Goal: Task Accomplishment & Management: Use online tool/utility

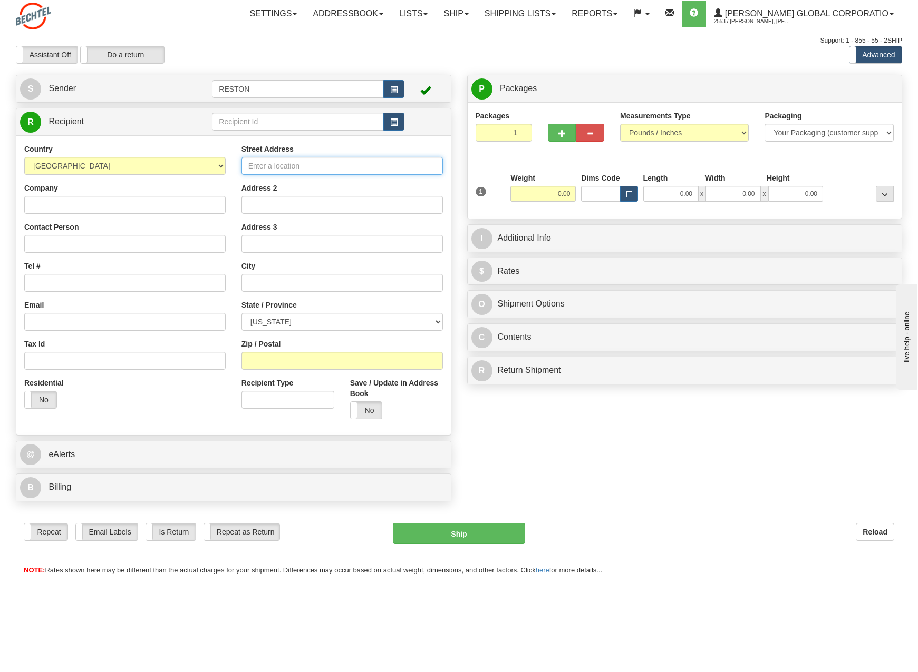
click at [324, 161] on input "Street Address" at bounding box center [341, 166] width 201 height 18
click at [307, 130] on input "text" at bounding box center [297, 122] width 171 height 18
type input "[PERSON_NAME]"
click at [286, 164] on input "Street Address" at bounding box center [341, 166] width 201 height 18
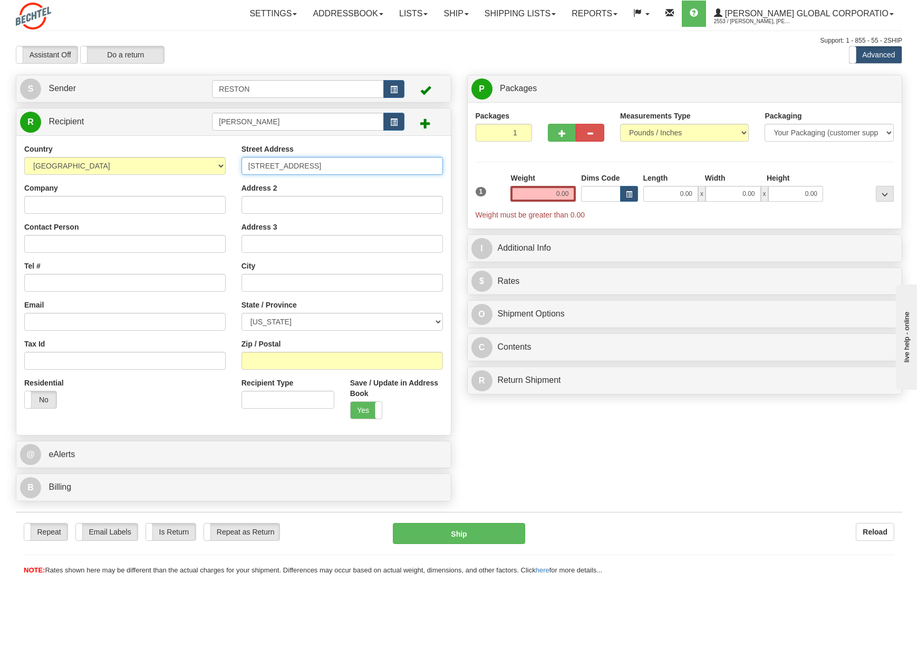
type input "[STREET_ADDRESS]"
click at [113, 205] on input "Company" at bounding box center [124, 205] width 201 height 18
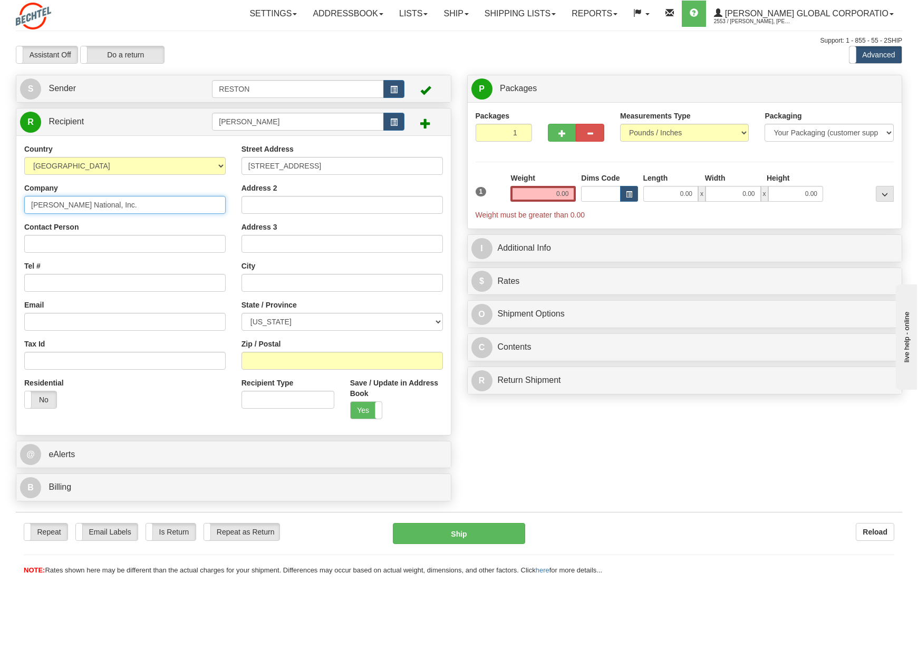
type input "[PERSON_NAME] National, Inc."
click at [266, 285] on input "text" at bounding box center [341, 283] width 201 height 18
type input "[GEOGRAPHIC_DATA]"
click at [252, 321] on select "[US_STATE] [US_STATE] [US_STATE] [US_STATE] Armed Forces America Armed Forces E…" at bounding box center [341, 322] width 201 height 18
select select "TN"
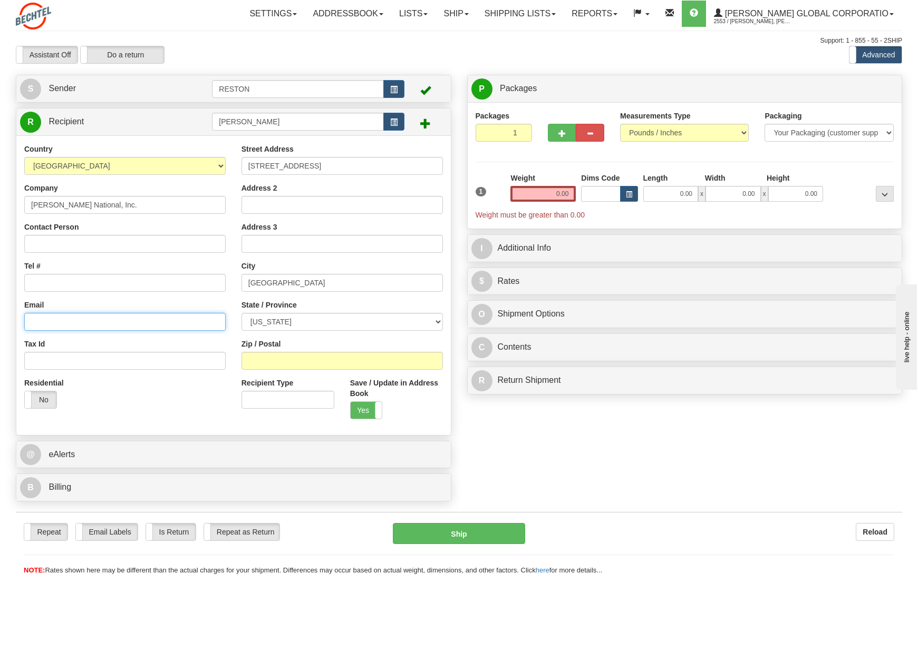
click at [193, 315] on input "Email" at bounding box center [124, 322] width 201 height 18
click at [296, 369] on input "Zip / Postal" at bounding box center [341, 361] width 201 height 18
type input "37830"
click at [81, 327] on input "Email" at bounding box center [124, 322] width 201 height 18
click at [101, 360] on input "Tax Id" at bounding box center [124, 361] width 201 height 18
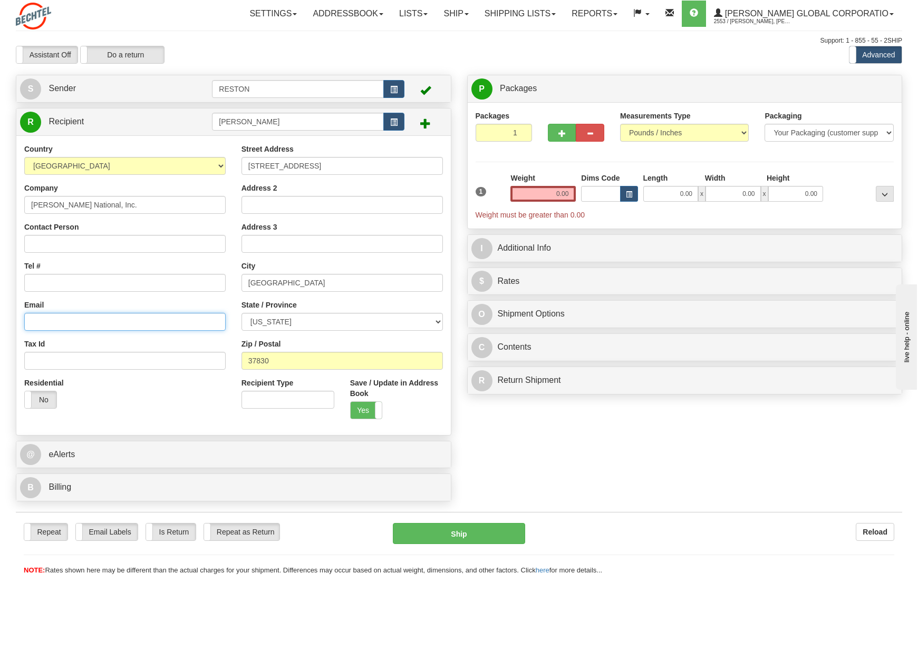
click at [103, 325] on input "Email" at bounding box center [124, 322] width 201 height 18
type input "[EMAIL_ADDRESS][PERSON_NAME][DOMAIN_NAME]"
click at [64, 268] on div "Tel #" at bounding box center [124, 276] width 201 height 31
click at [57, 281] on input "Tel #" at bounding box center [124, 283] width 201 height 18
type input "7034296532"
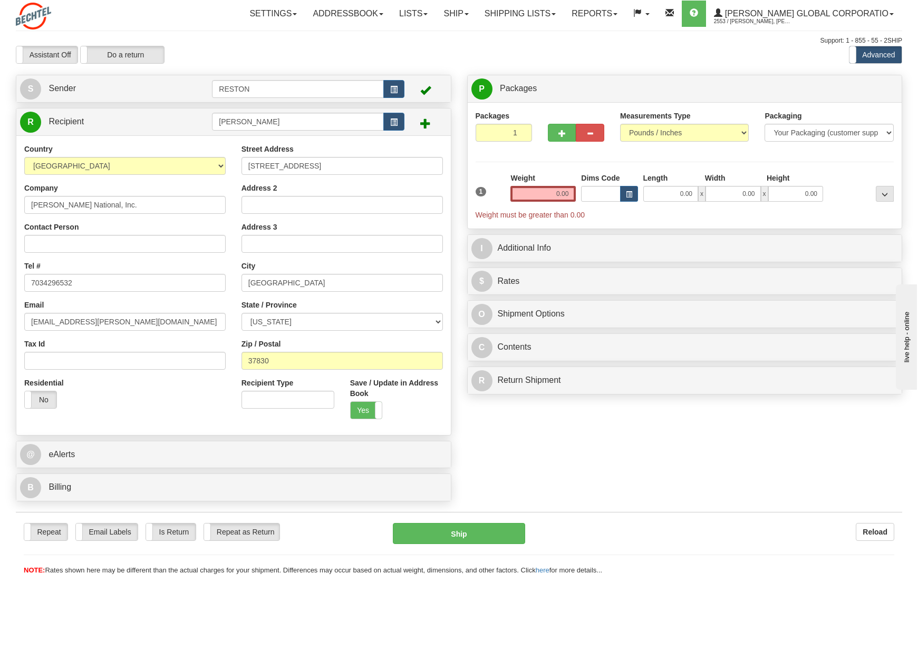
click at [603, 157] on div "Packages 1 1 Measurements Type" at bounding box center [684, 166] width 418 height 110
click at [557, 187] on input "0.00" at bounding box center [542, 194] width 65 height 16
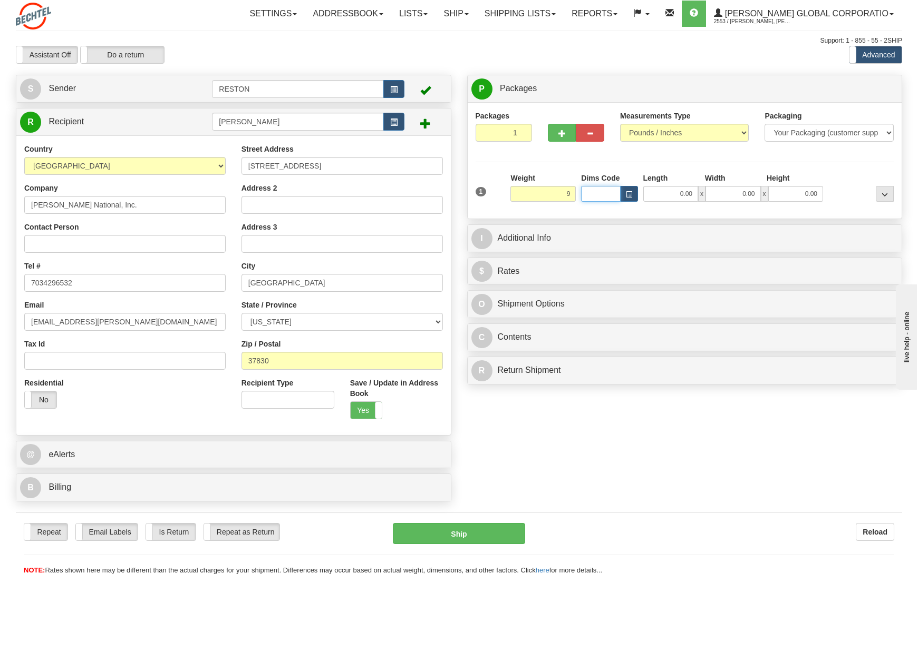
type input "9.00"
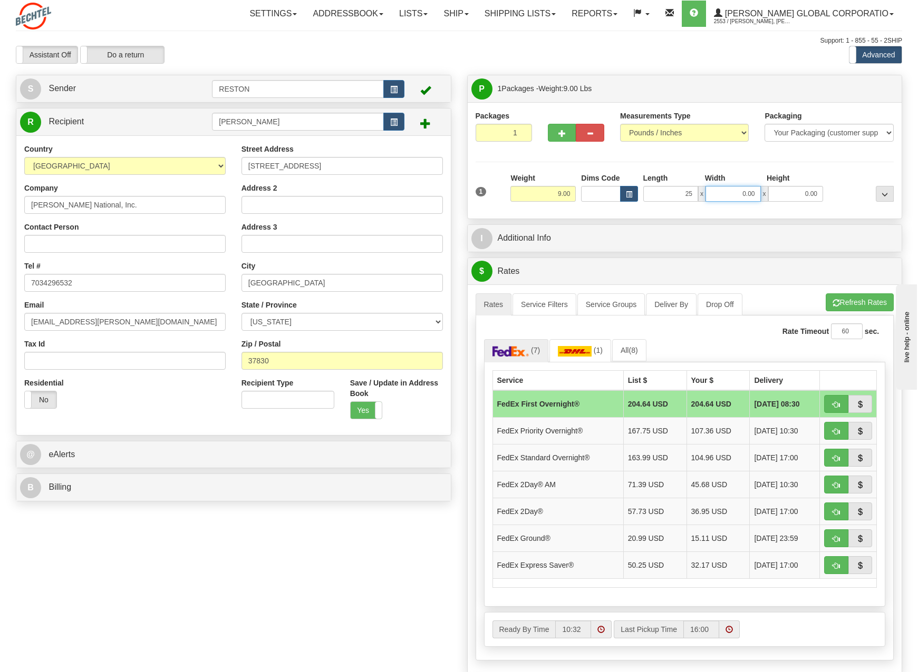
type input "25.00"
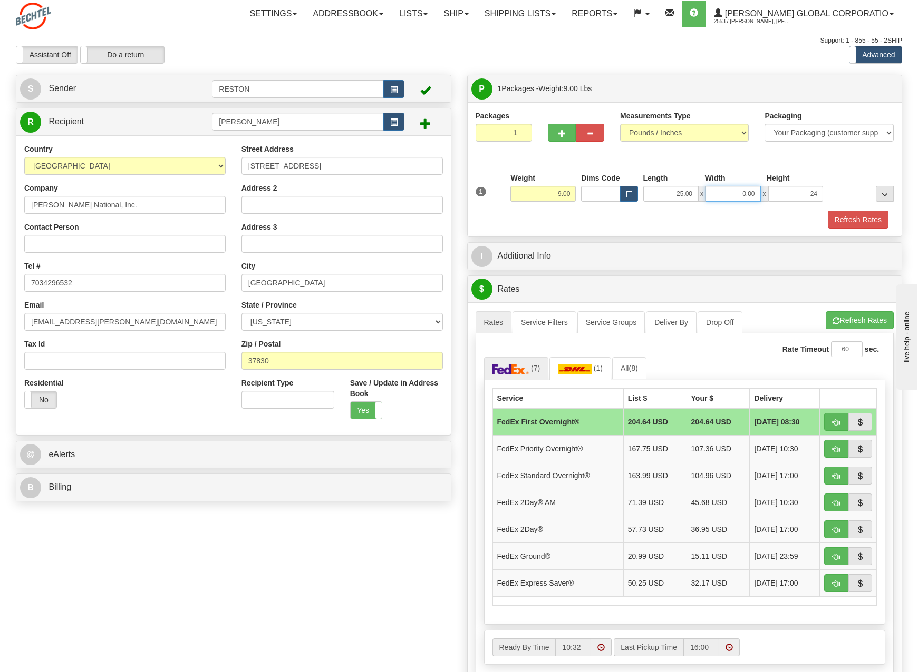
type input "24.00"
drag, startPoint x: 735, startPoint y: 191, endPoint x: 758, endPoint y: 192, distance: 23.7
click at [758, 192] on input "0.00" at bounding box center [732, 194] width 55 height 16
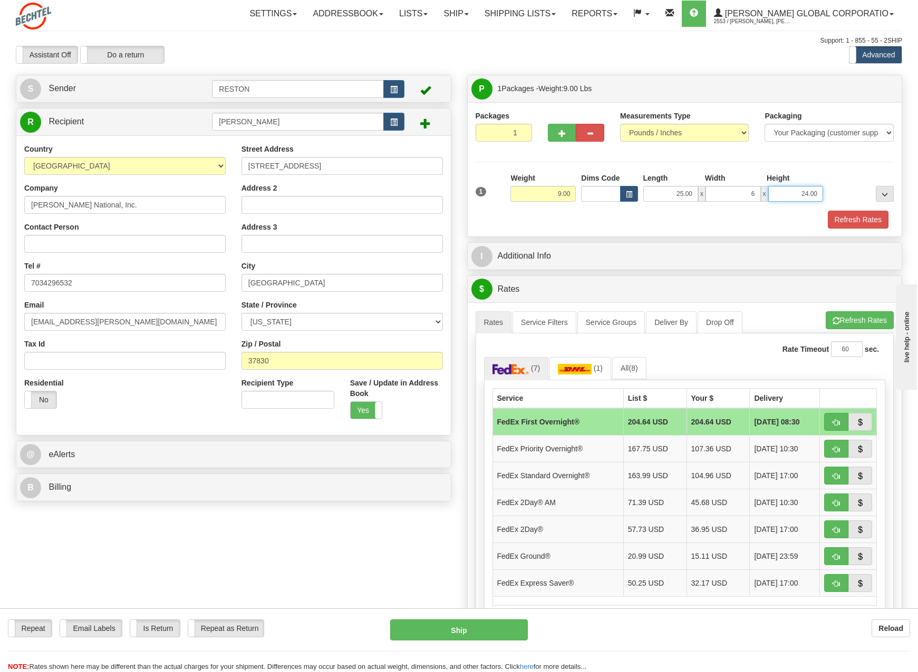
type input "6.00"
click at [833, 215] on button "Refresh Rates" at bounding box center [857, 220] width 61 height 18
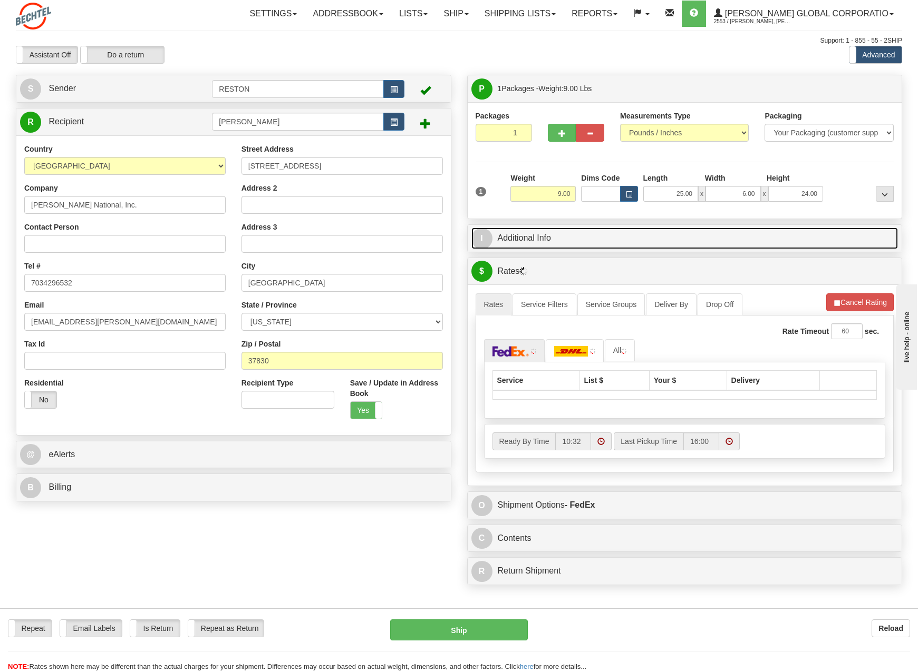
click at [589, 241] on link "I Additional Info" at bounding box center [684, 239] width 427 height 22
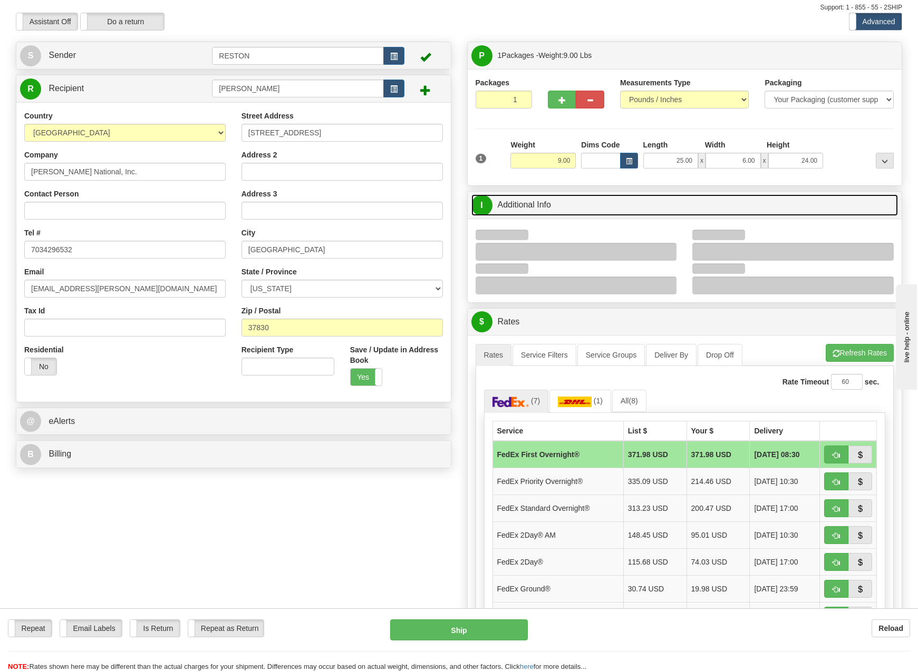
scroll to position [53, 0]
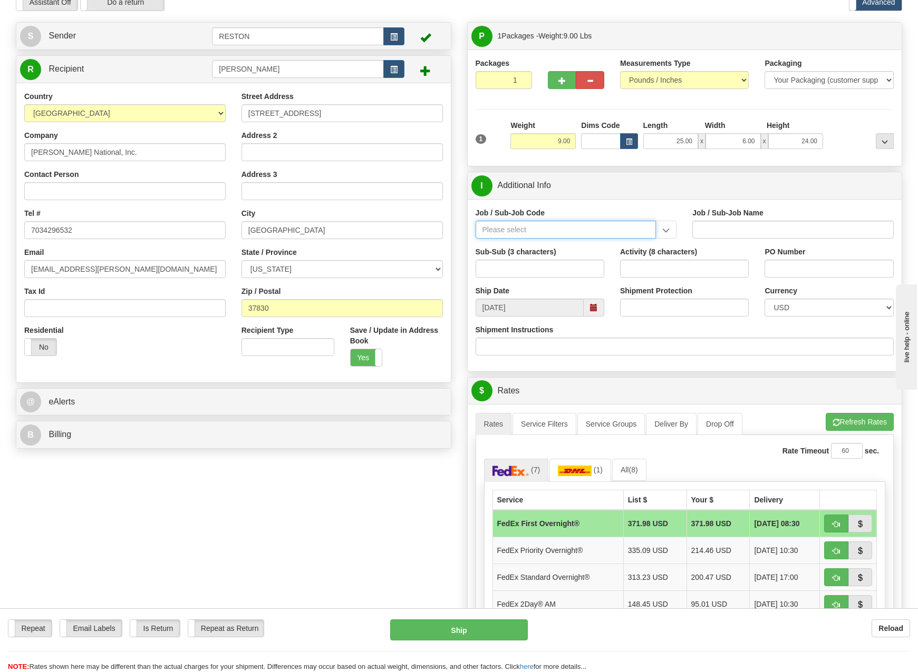
click at [578, 237] on input "Job / Sub-Job Code" at bounding box center [565, 230] width 181 height 18
click at [545, 247] on div "50185-100" at bounding box center [563, 246] width 170 height 12
type input "50185-100"
type input "FACILITIES RESTON RO1 OFC - FACILITIES RESTON RO1"
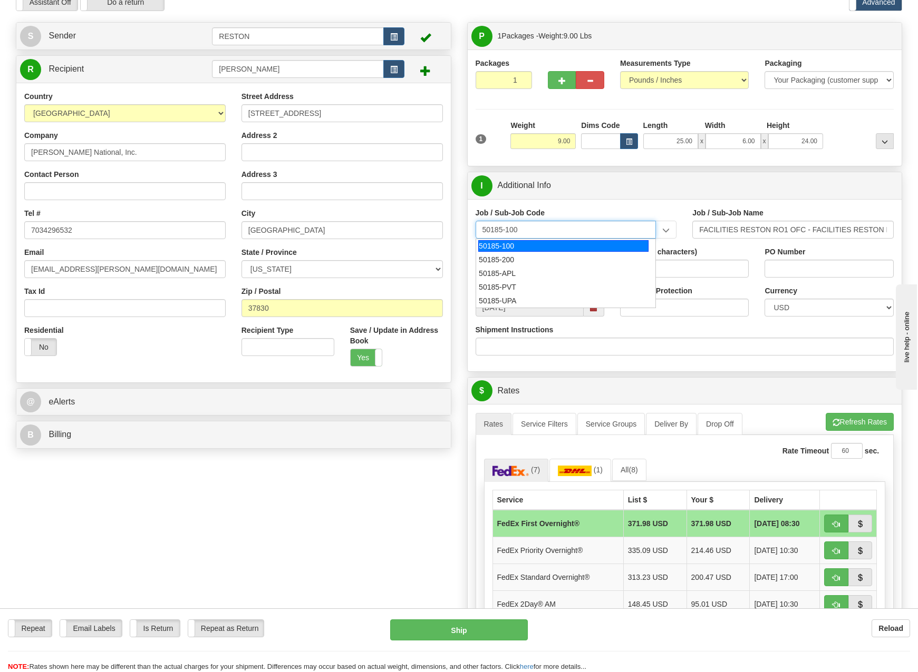
type input "50185-100"
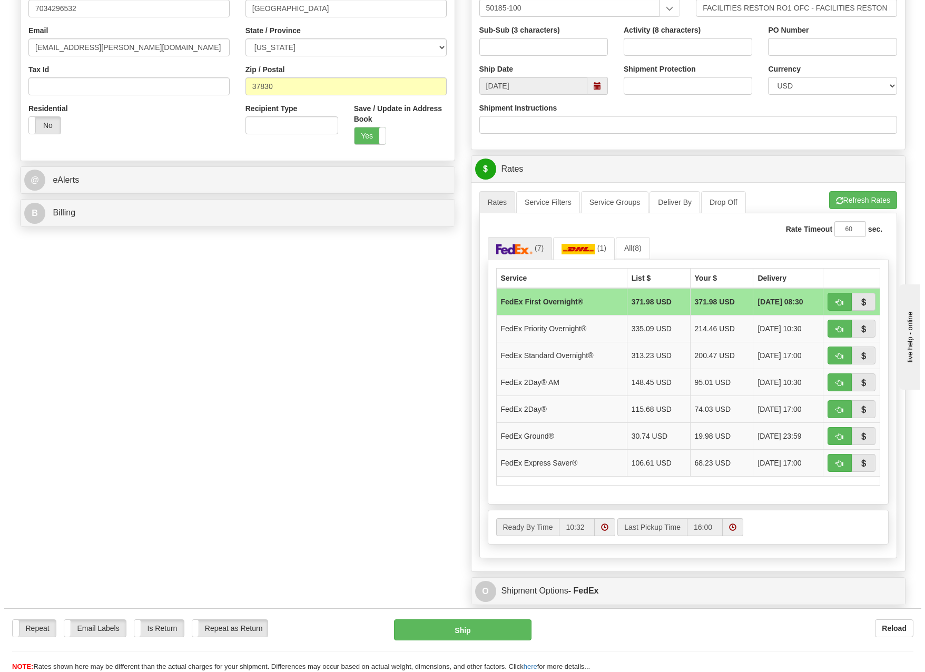
scroll to position [369, 0]
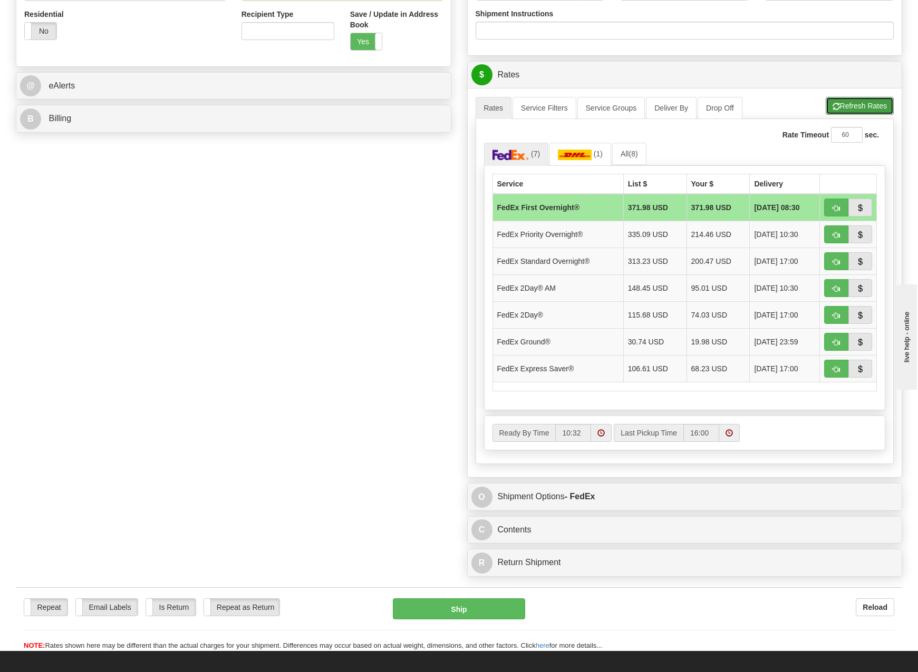
click at [874, 109] on button "Refresh Rates" at bounding box center [859, 106] width 68 height 18
click at [754, 337] on span "[DATE] 23:59" at bounding box center [776, 342] width 44 height 11
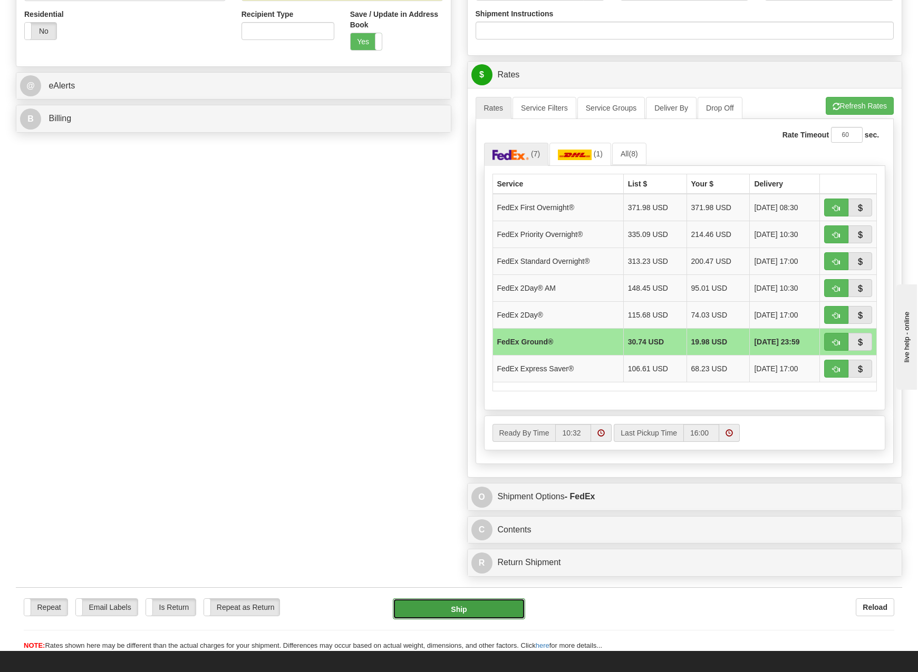
click at [486, 609] on button "Ship" at bounding box center [459, 609] width 132 height 21
type input "92"
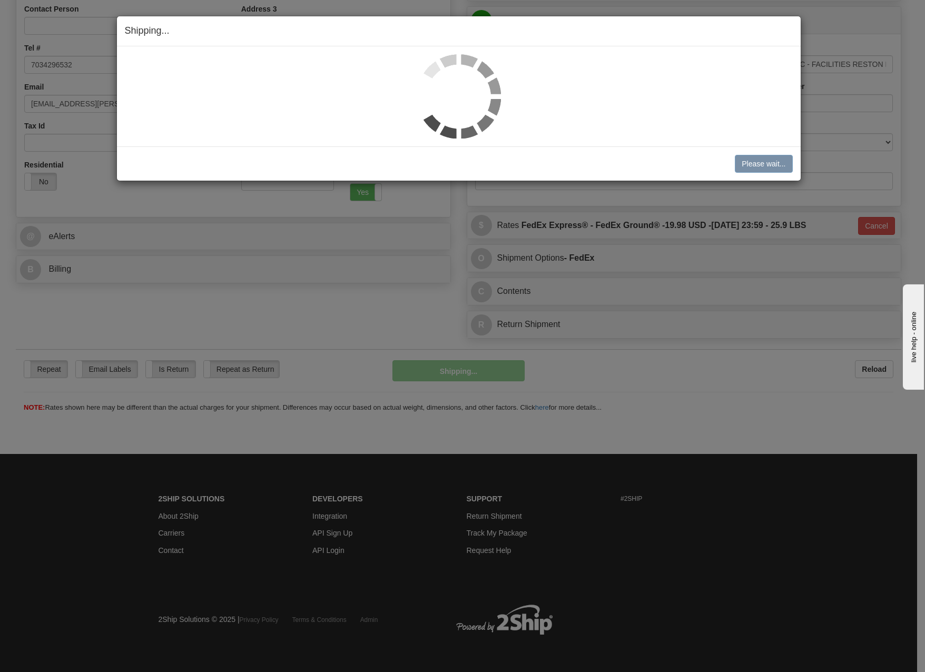
scroll to position [218, 0]
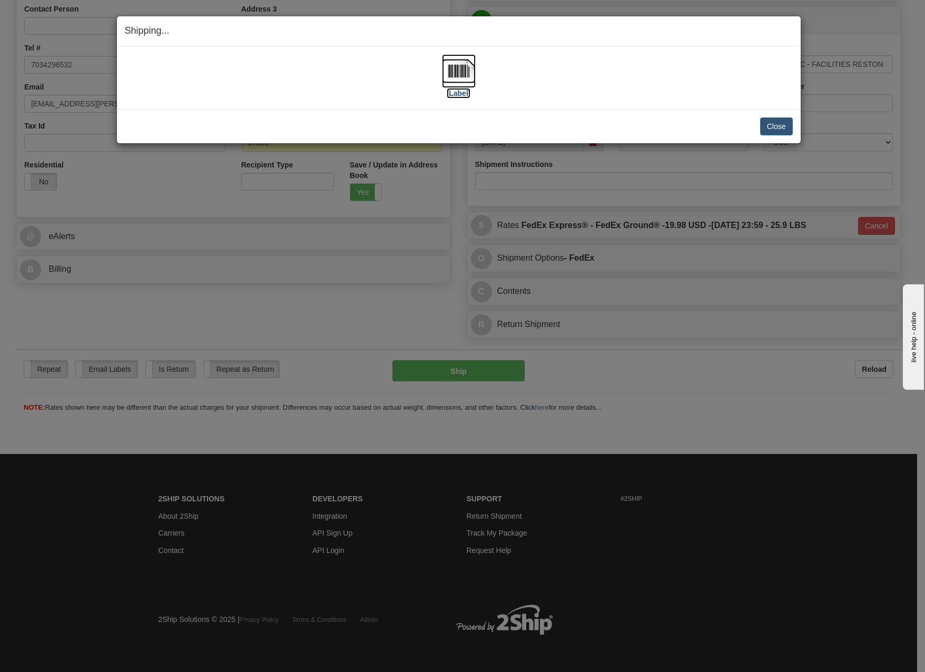
click at [464, 93] on label "[Label]" at bounding box center [459, 93] width 24 height 11
click at [773, 124] on button "Close" at bounding box center [776, 127] width 33 height 18
